Goal: Transaction & Acquisition: Purchase product/service

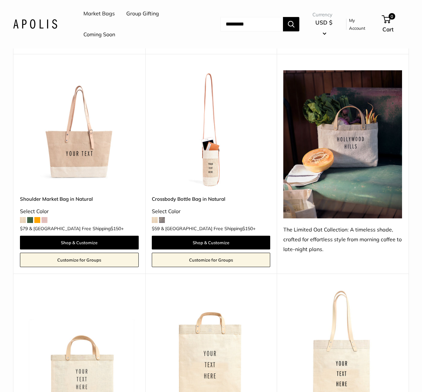
scroll to position [294, 0]
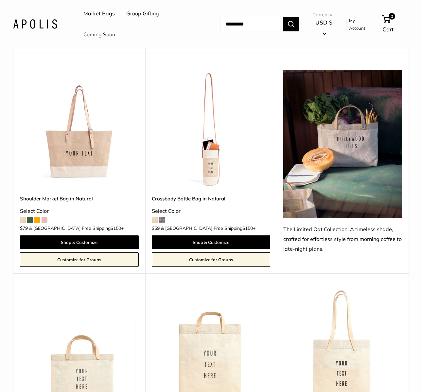
click at [38, 221] on span at bounding box center [37, 220] width 6 height 6
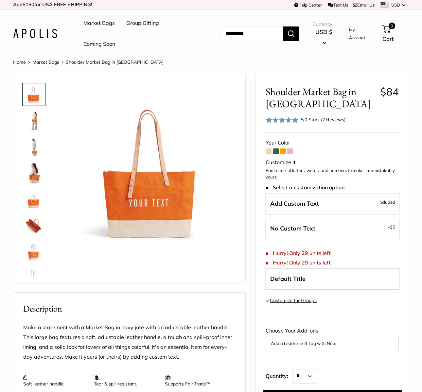
click at [39, 148] on img at bounding box center [33, 146] width 21 height 21
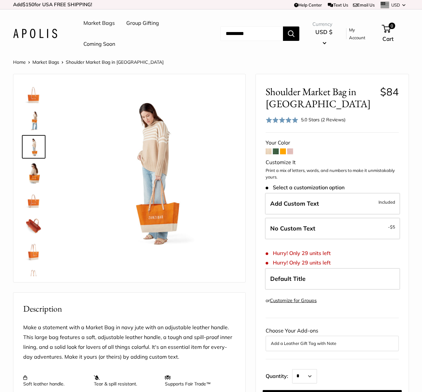
click at [32, 178] on img at bounding box center [33, 172] width 21 height 21
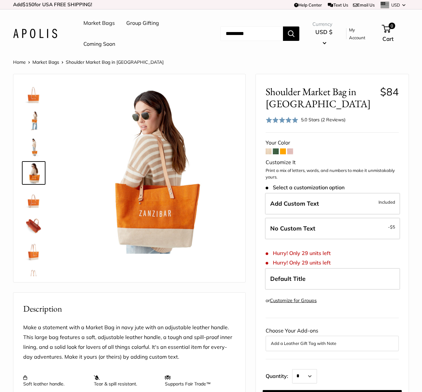
click at [36, 197] on img at bounding box center [33, 199] width 21 height 21
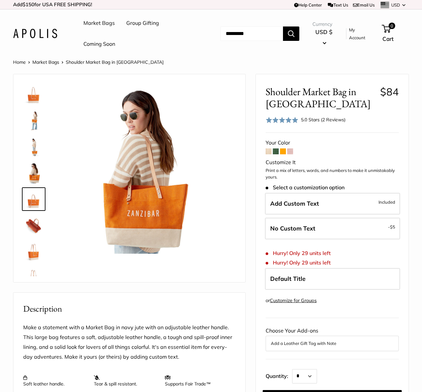
scroll to position [20, 0]
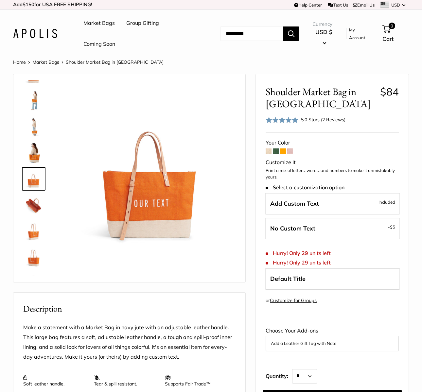
click at [29, 229] on img at bounding box center [33, 231] width 21 height 21
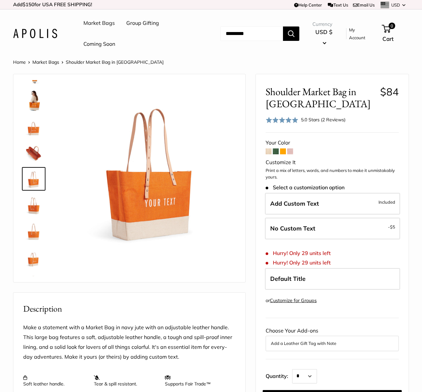
click at [32, 203] on img at bounding box center [33, 205] width 21 height 21
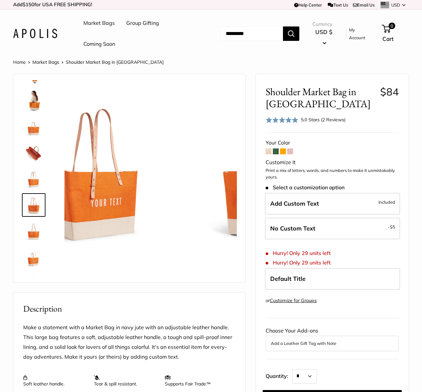
scroll to position [94, 0]
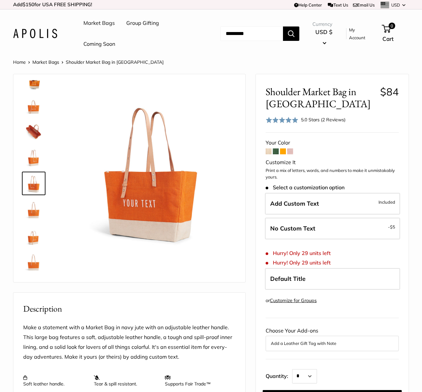
click at [275, 151] on span at bounding box center [276, 151] width 6 height 6
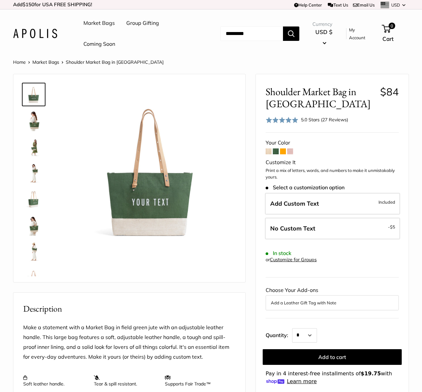
click at [282, 153] on span at bounding box center [283, 151] width 6 height 6
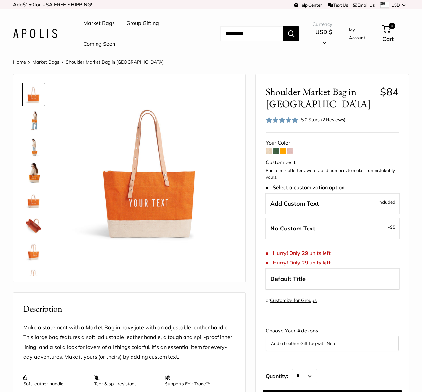
click at [291, 152] on span at bounding box center [290, 151] width 6 height 6
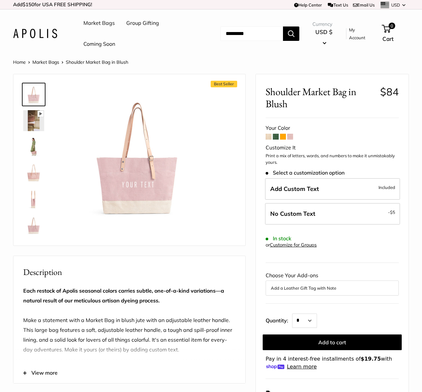
click at [265, 139] on div "Shoulder Market Bag in Blush $84 Long Handle Save $-79 $79 / & USA Free Shippin…" at bounding box center [332, 279] width 153 height 410
click at [269, 138] on span at bounding box center [268, 137] width 6 height 6
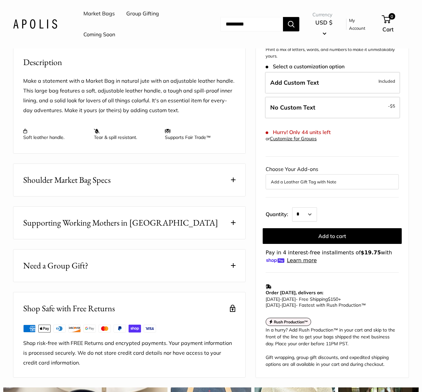
scroll to position [246, 0]
drag, startPoint x: 89, startPoint y: 177, endPoint x: 102, endPoint y: 175, distance: 13.5
click at [89, 177] on span "Shoulder Market Bag Specs" at bounding box center [66, 180] width 87 height 13
